Goal: Task Accomplishment & Management: Use online tool/utility

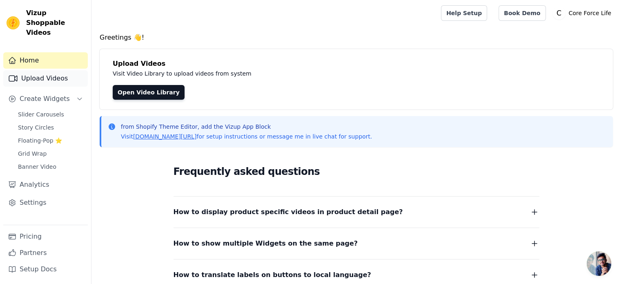
click at [56, 72] on link "Upload Videos" at bounding box center [45, 78] width 85 height 16
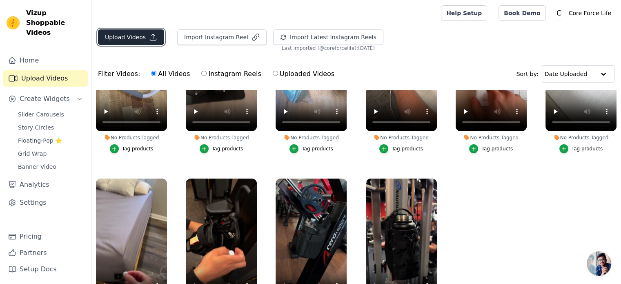
click at [149, 40] on icon "button" at bounding box center [153, 37] width 8 height 8
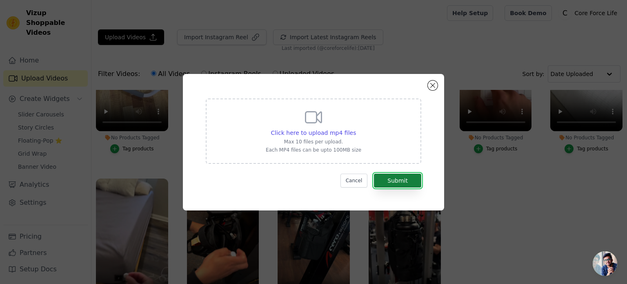
click at [397, 183] on button "Submit" at bounding box center [397, 181] width 47 height 14
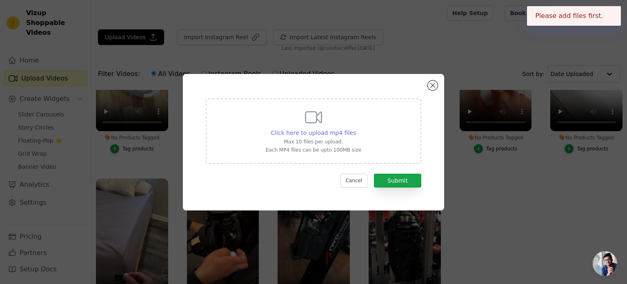
click at [327, 136] on span "Click here to upload mp4 files" at bounding box center [313, 132] width 85 height 7
click at [356, 129] on input "Click here to upload mp4 files Max 10 files per upload. Each MP4 files can be u…" at bounding box center [356, 128] width 0 height 0
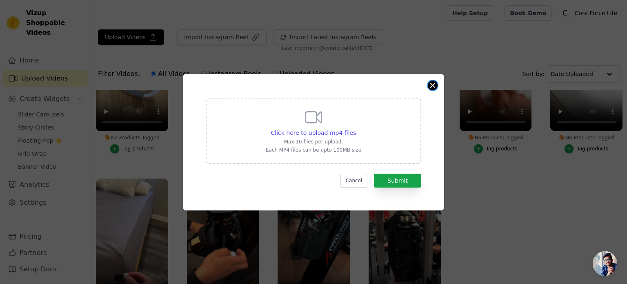
click at [433, 86] on button "Close modal" at bounding box center [433, 85] width 10 height 10
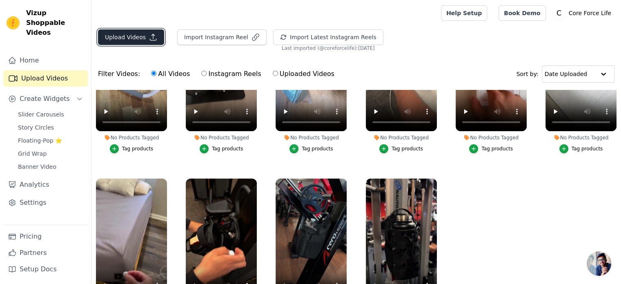
click at [129, 36] on button "Upload Videos" at bounding box center [131, 37] width 66 height 16
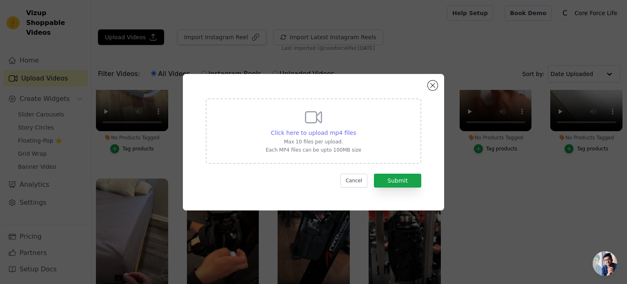
click at [313, 134] on span "Click here to upload mp4 files" at bounding box center [313, 132] width 85 height 7
click at [356, 129] on input "Click here to upload mp4 files Max 10 files per upload. Each MP4 files can be u…" at bounding box center [356, 128] width 0 height 0
click at [292, 127] on div "Click here to upload mp4 files Max 10 files per upload. Each MP4 files can be u…" at bounding box center [314, 130] width 96 height 46
click at [356, 128] on input "Click here to upload mp4 files Max 10 files per upload. Each MP4 files can be u…" at bounding box center [356, 128] width 0 height 0
type input "C:\fakepath\1-ezgif.com-gif-maker.mp4"
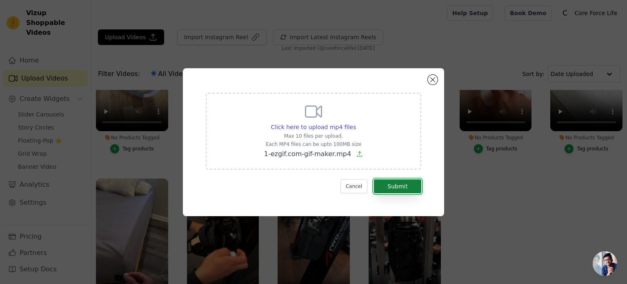
click at [397, 184] on button "Submit" at bounding box center [397, 186] width 47 height 14
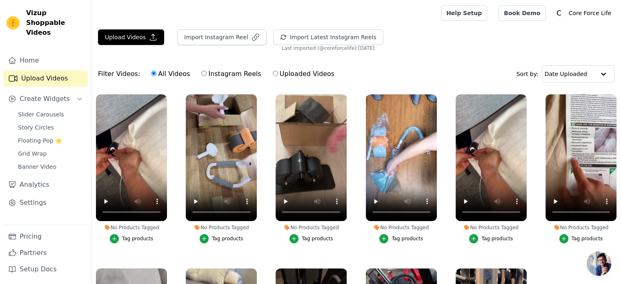
click at [521, 219] on li "No Products Tagged Tag products" at bounding box center [491, 168] width 71 height 149
click at [480, 227] on div "No Products Tagged" at bounding box center [491, 227] width 71 height 7
click at [524, 97] on icon "button" at bounding box center [525, 95] width 3 height 3
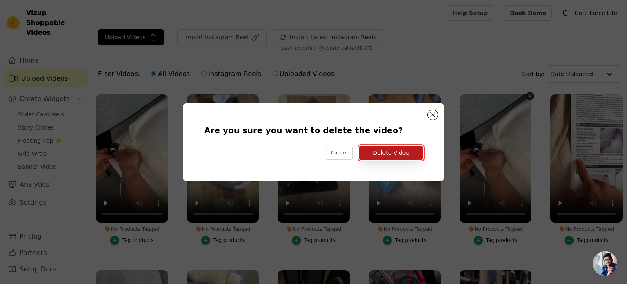
click at [416, 151] on button "Delete Video" at bounding box center [391, 153] width 64 height 14
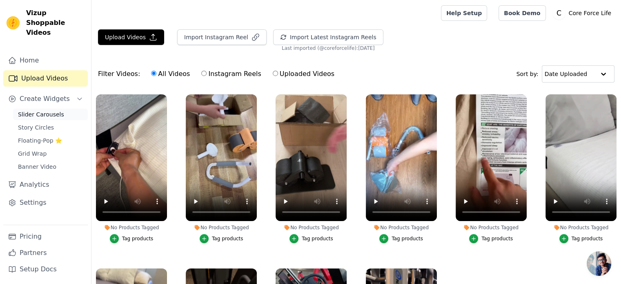
click at [47, 110] on span "Slider Carousels" at bounding box center [41, 114] width 46 height 8
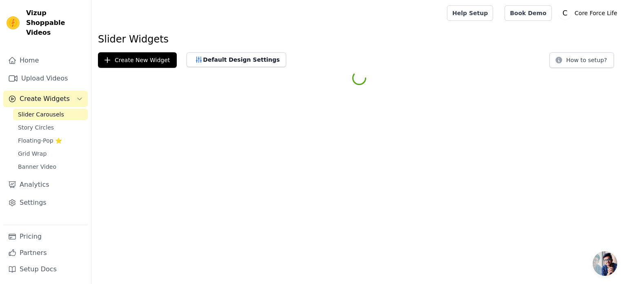
click at [47, 110] on span "Slider Carousels" at bounding box center [41, 114] width 46 height 8
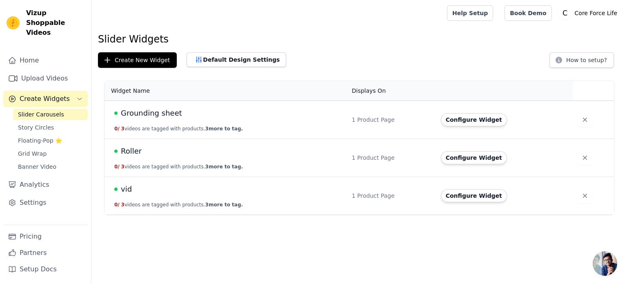
click at [154, 114] on span "Grounding sheet" at bounding box center [151, 112] width 61 height 11
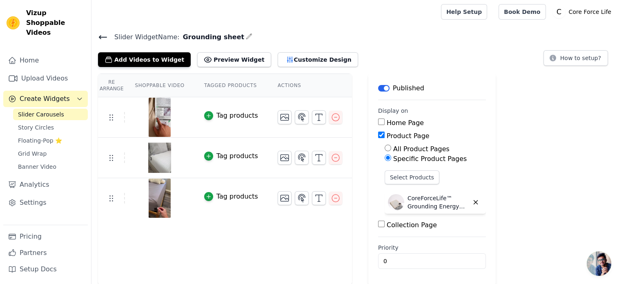
scroll to position [1, 0]
click at [142, 60] on button "Add Videos to Widget" at bounding box center [144, 60] width 93 height 15
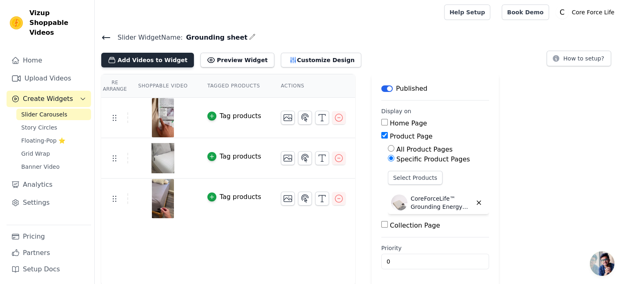
scroll to position [0, 0]
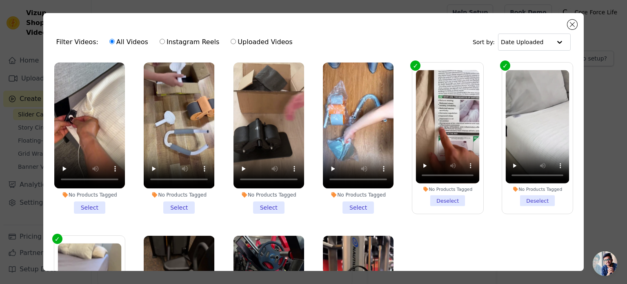
click at [89, 202] on li "No Products Tagged Select" at bounding box center [89, 138] width 71 height 151
click at [0, 0] on input "No Products Tagged Select" at bounding box center [0, 0] width 0 height 0
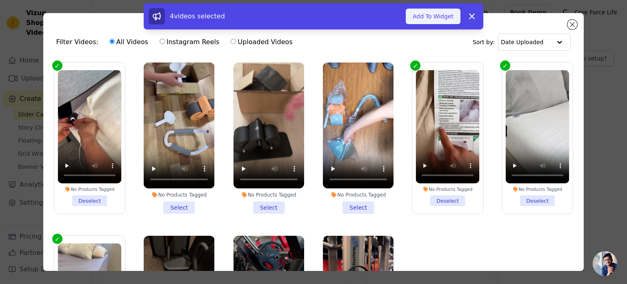
click at [442, 20] on button "Add To Widget" at bounding box center [433, 17] width 55 height 16
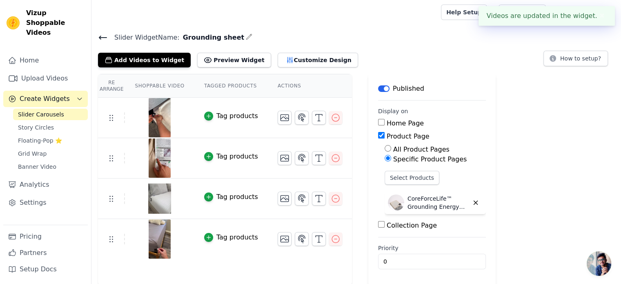
scroll to position [1, 0]
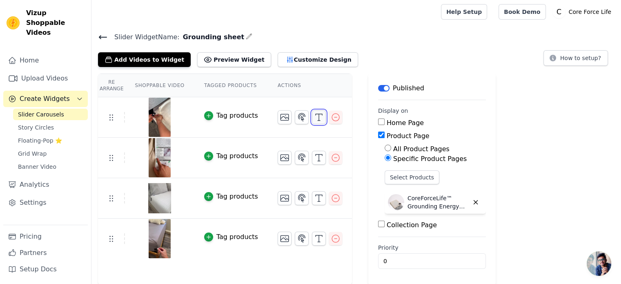
click at [314, 119] on icon "button" at bounding box center [319, 117] width 10 height 10
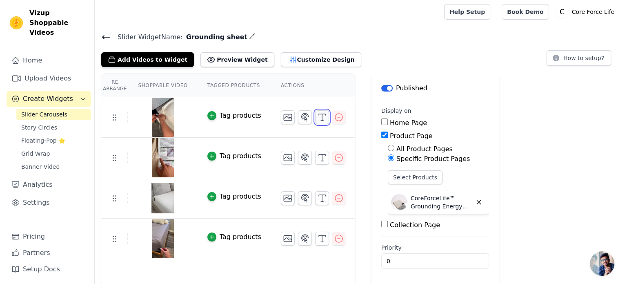
scroll to position [0, 0]
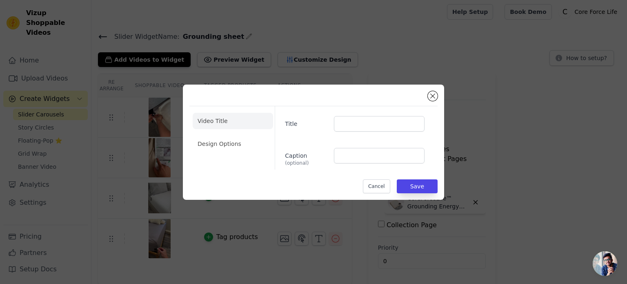
click at [371, 86] on div "Video Title Design Options Title Caption (optional) Cancel Save" at bounding box center [313, 142] width 261 height 115
click at [399, 125] on input "Title" at bounding box center [379, 124] width 91 height 16
click at [436, 96] on button "Close modal" at bounding box center [433, 96] width 10 height 10
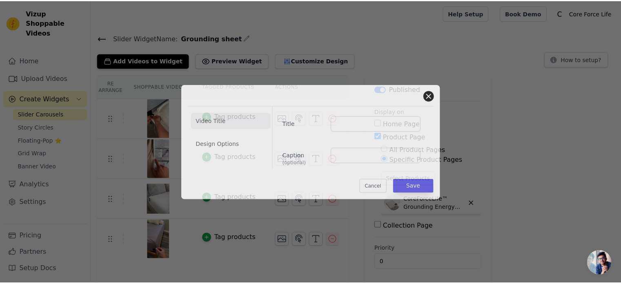
scroll to position [1, 0]
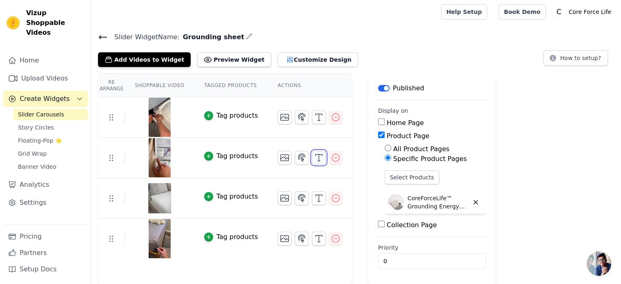
click at [314, 159] on icon "button" at bounding box center [319, 158] width 10 height 10
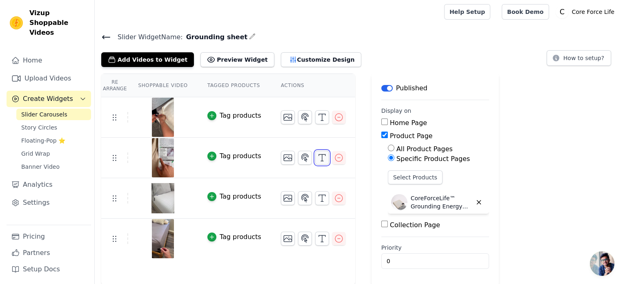
scroll to position [0, 0]
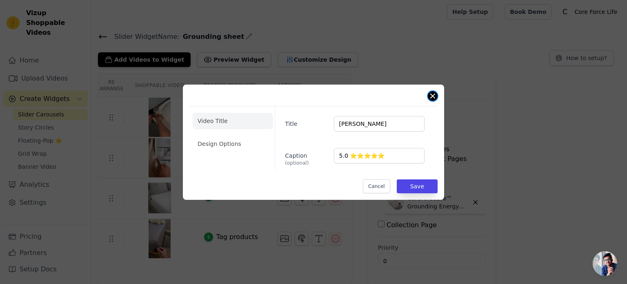
click at [431, 96] on button "Close modal" at bounding box center [433, 96] width 10 height 10
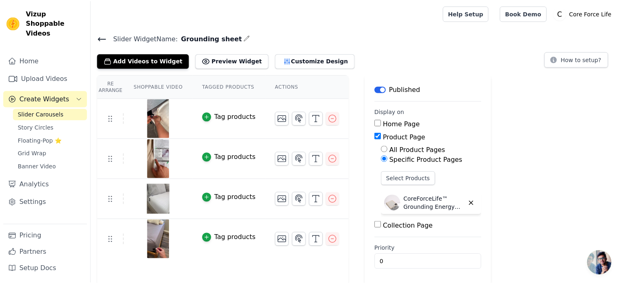
scroll to position [1, 0]
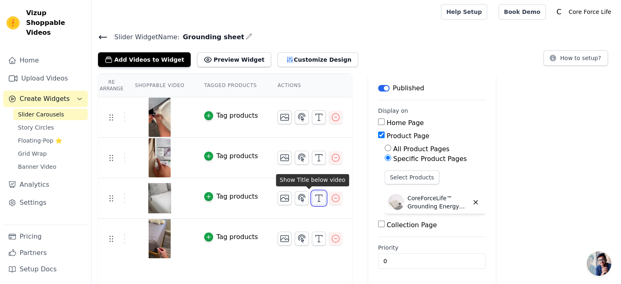
click at [314, 197] on icon "button" at bounding box center [319, 198] width 10 height 10
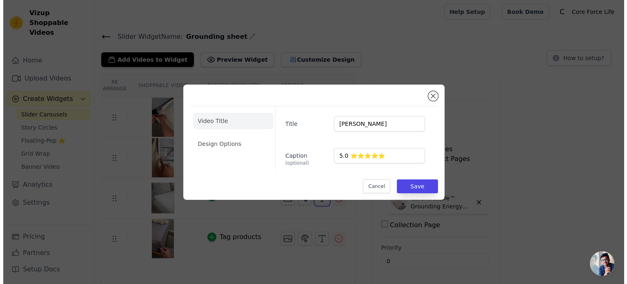
scroll to position [0, 0]
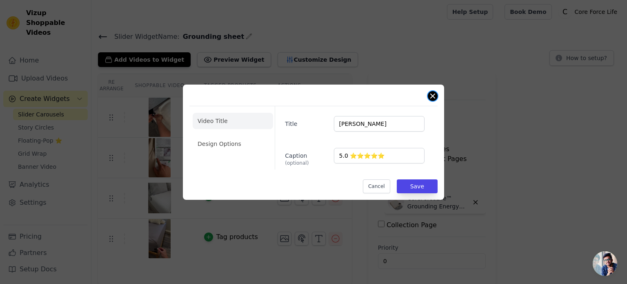
click at [435, 95] on button "Close modal" at bounding box center [433, 96] width 10 height 10
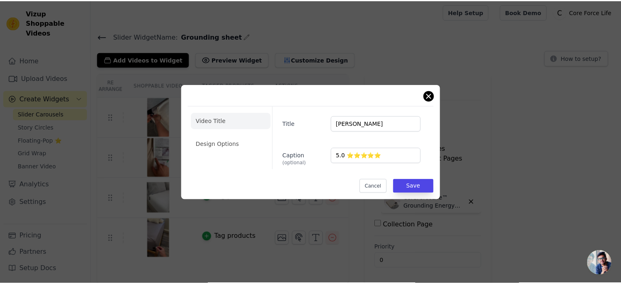
scroll to position [1, 0]
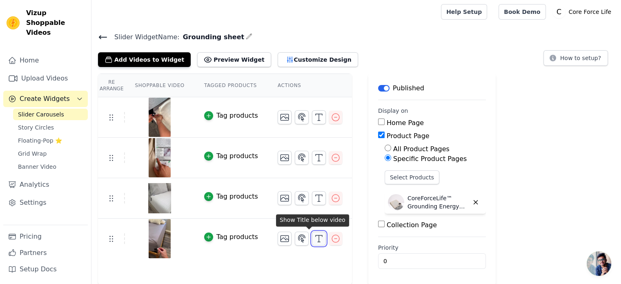
click at [314, 239] on icon "button" at bounding box center [319, 239] width 10 height 10
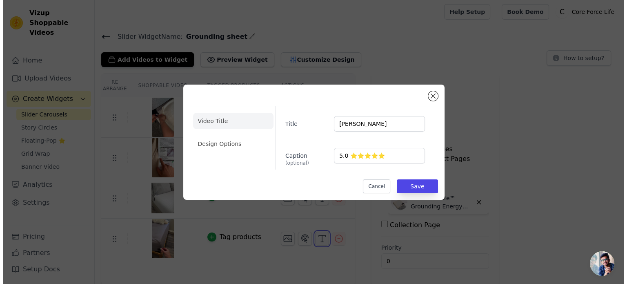
scroll to position [0, 0]
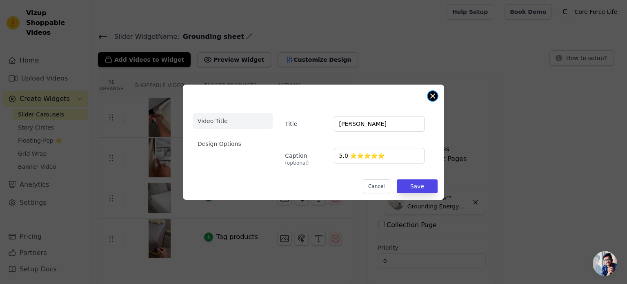
click at [434, 96] on button "Close modal" at bounding box center [433, 96] width 10 height 10
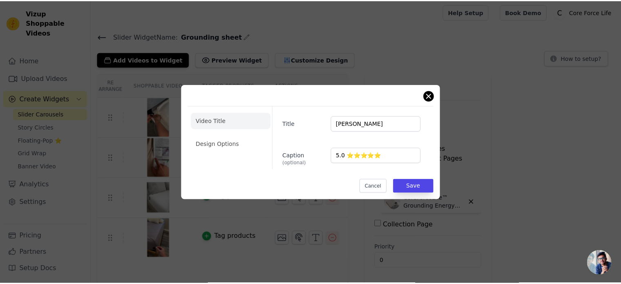
scroll to position [1, 0]
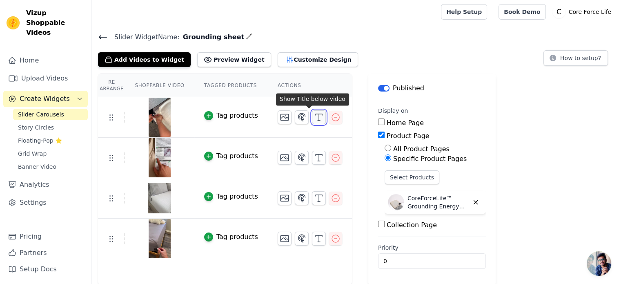
click at [319, 117] on line "button" at bounding box center [319, 117] width 0 height 7
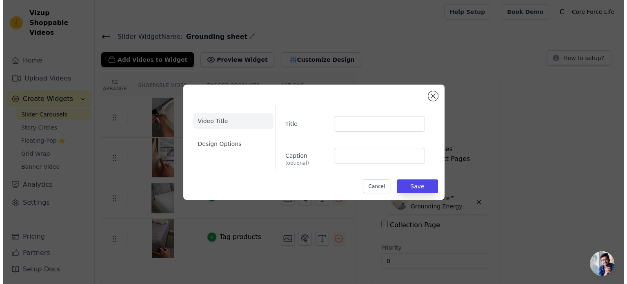
scroll to position [0, 0]
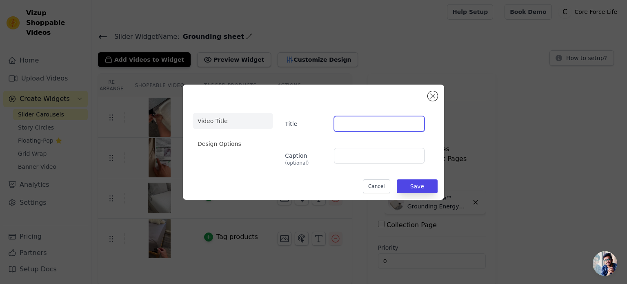
click at [382, 121] on input "Title" at bounding box center [379, 124] width 91 height 16
type input "Jessica Miller"
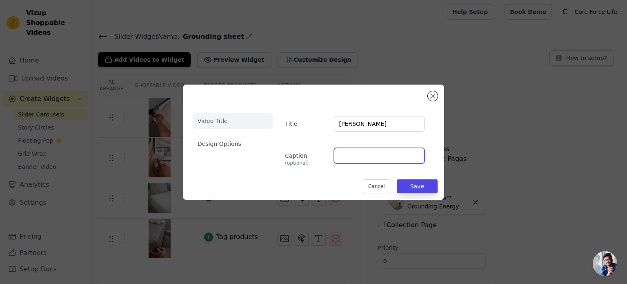
click at [366, 156] on input "Caption (optional)" at bounding box center [379, 156] width 91 height 16
type input "5.0 ⭐⭐⭐⭐⭐"
click at [223, 140] on li "Design Options" at bounding box center [233, 144] width 80 height 16
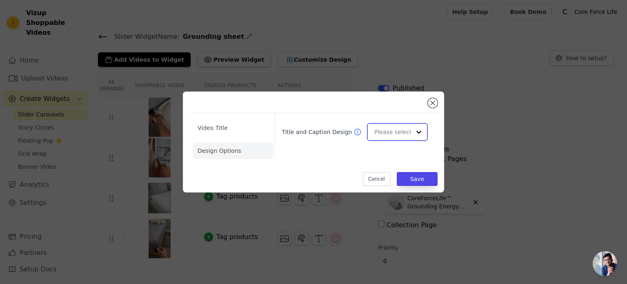
click at [402, 135] on input "Title and Caption Design" at bounding box center [393, 132] width 36 height 16
click at [397, 166] on div "Overlay" at bounding box center [396, 168] width 58 height 17
click at [426, 184] on button "Save" at bounding box center [417, 179] width 41 height 14
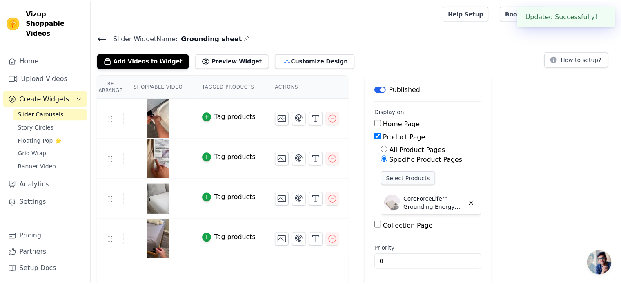
scroll to position [1, 0]
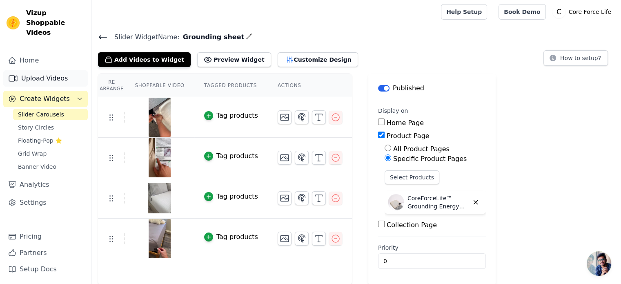
click at [50, 73] on link "Upload Videos" at bounding box center [45, 78] width 85 height 16
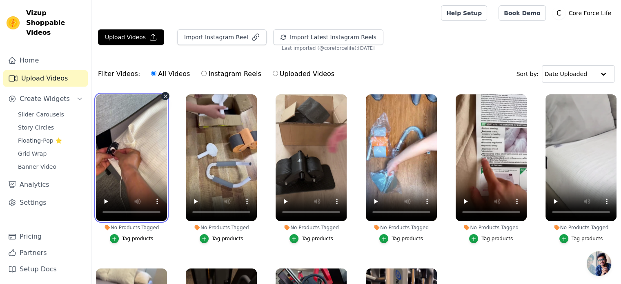
click at [150, 167] on video at bounding box center [131, 157] width 71 height 127
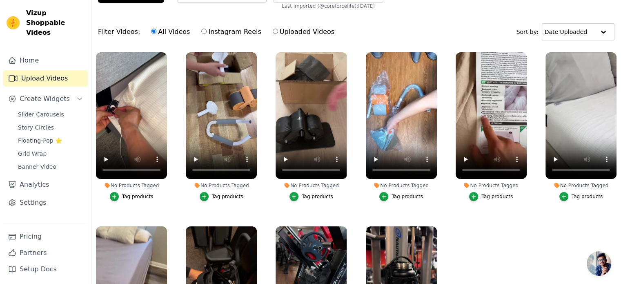
scroll to position [42, 0]
